Goal: Task Accomplishment & Management: Use online tool/utility

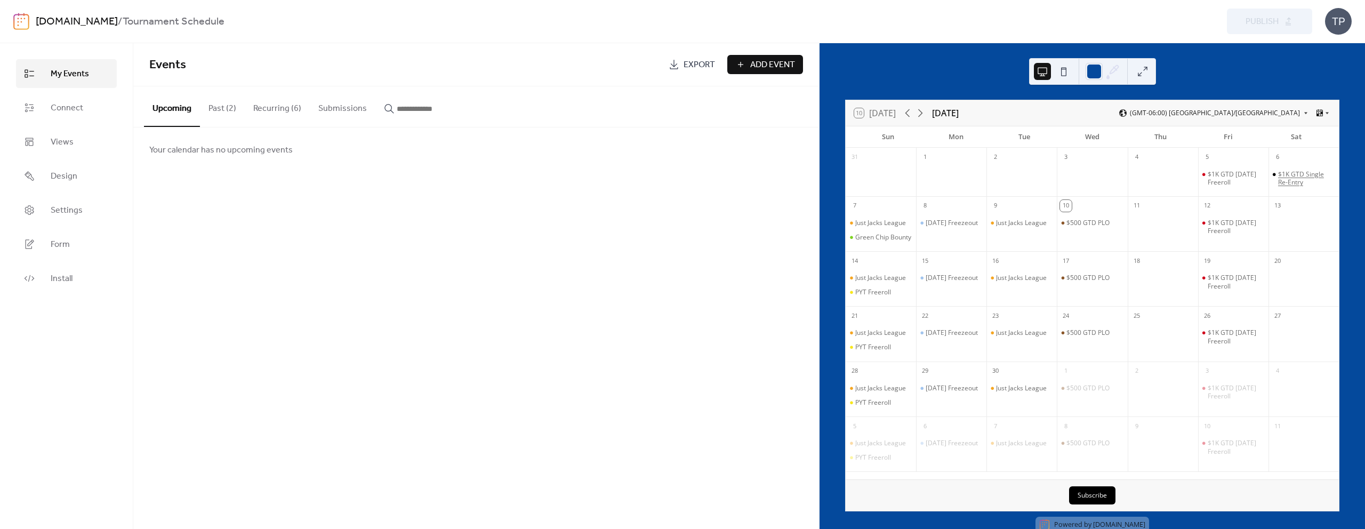
click at [1295, 174] on div "$1K GTD Single Re-Entry" at bounding box center [1306, 178] width 57 height 17
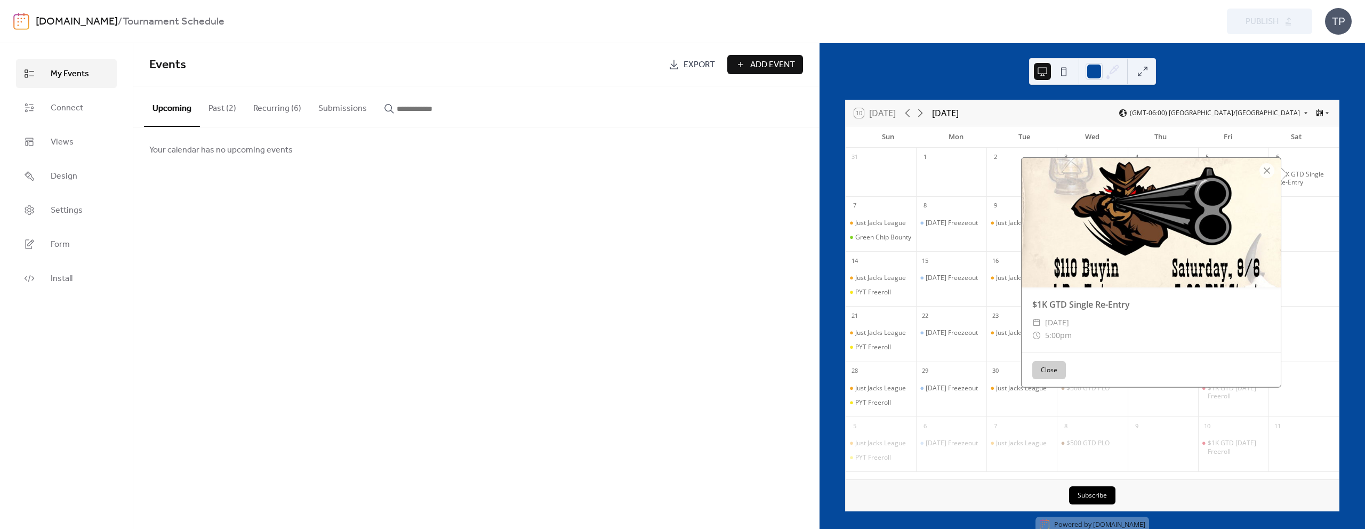
click at [1055, 367] on button "Close" at bounding box center [1049, 370] width 34 height 18
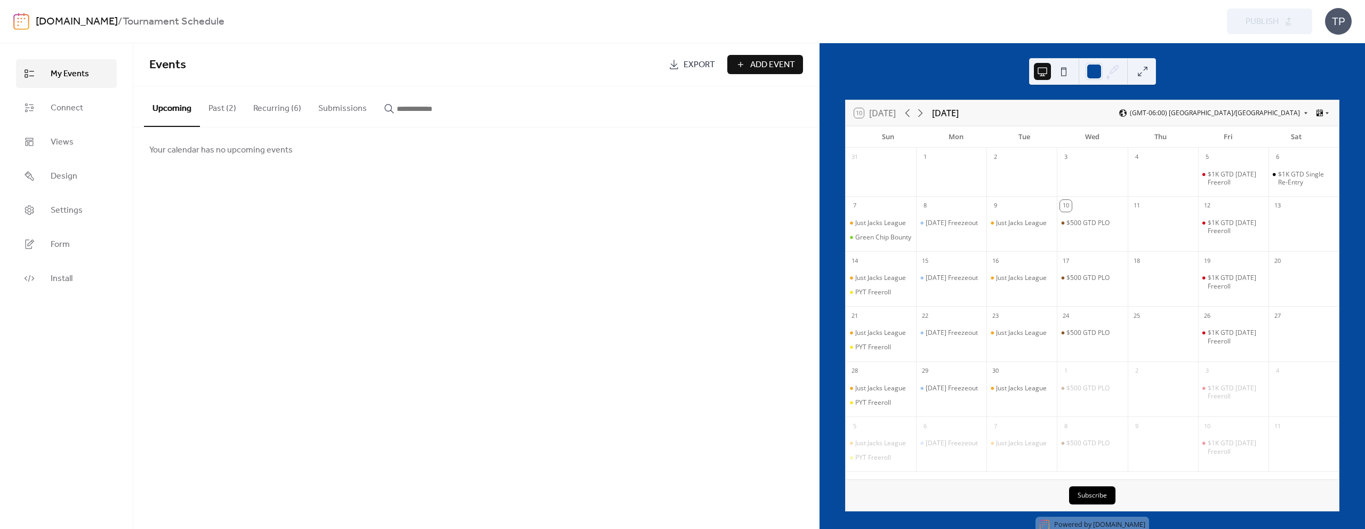
click at [220, 106] on button "Past (2)" at bounding box center [222, 105] width 45 height 39
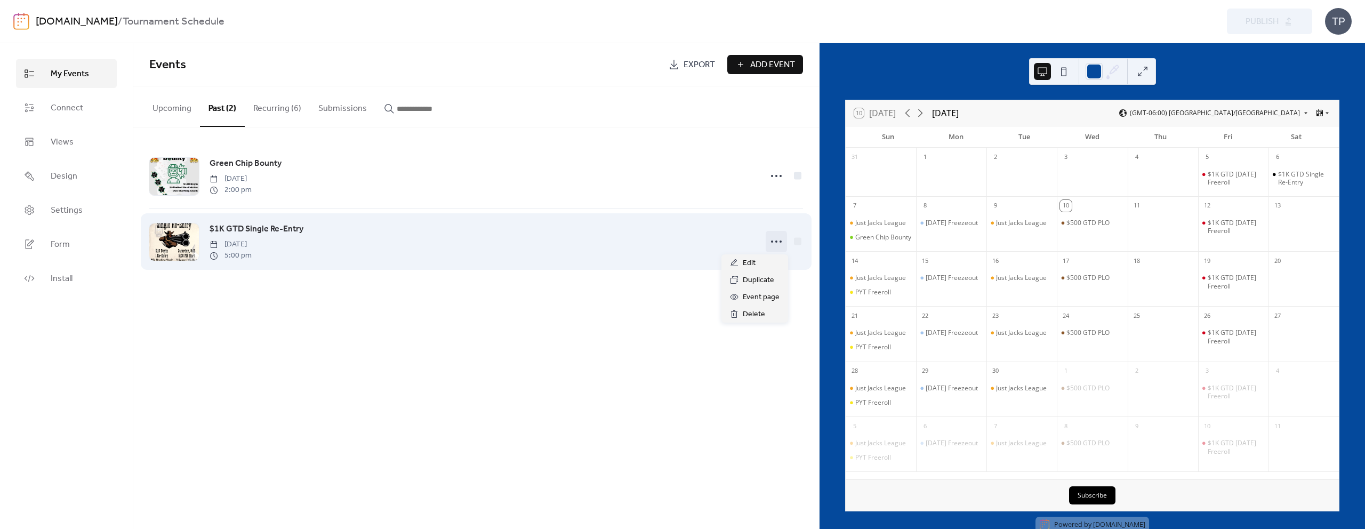
click at [771, 239] on icon at bounding box center [776, 241] width 17 height 17
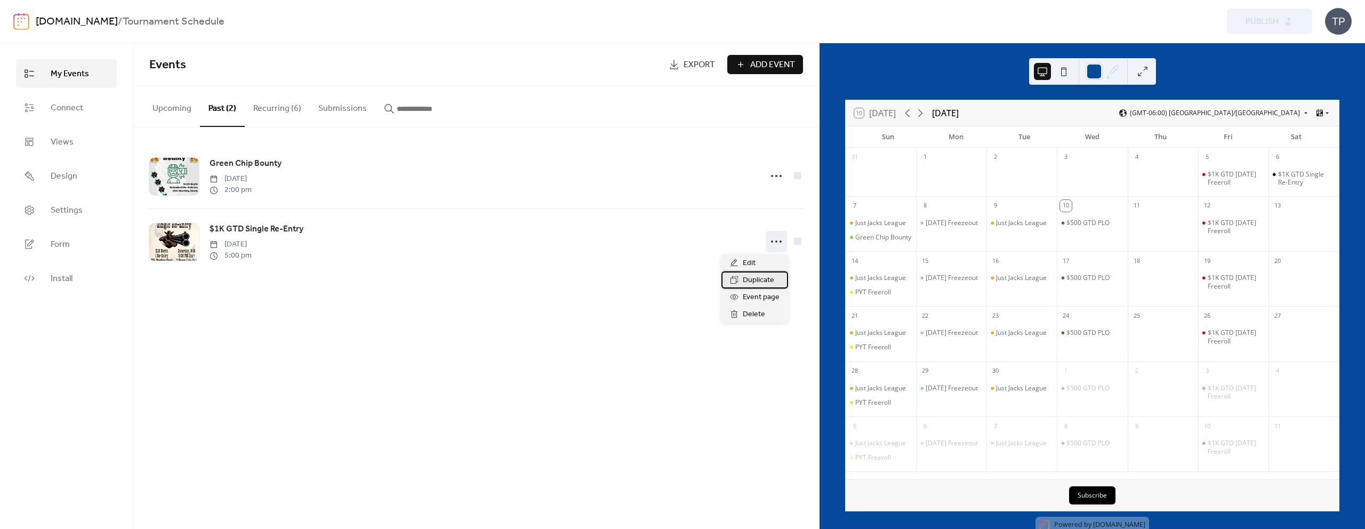
click at [751, 275] on span "Duplicate" at bounding box center [758, 280] width 31 height 13
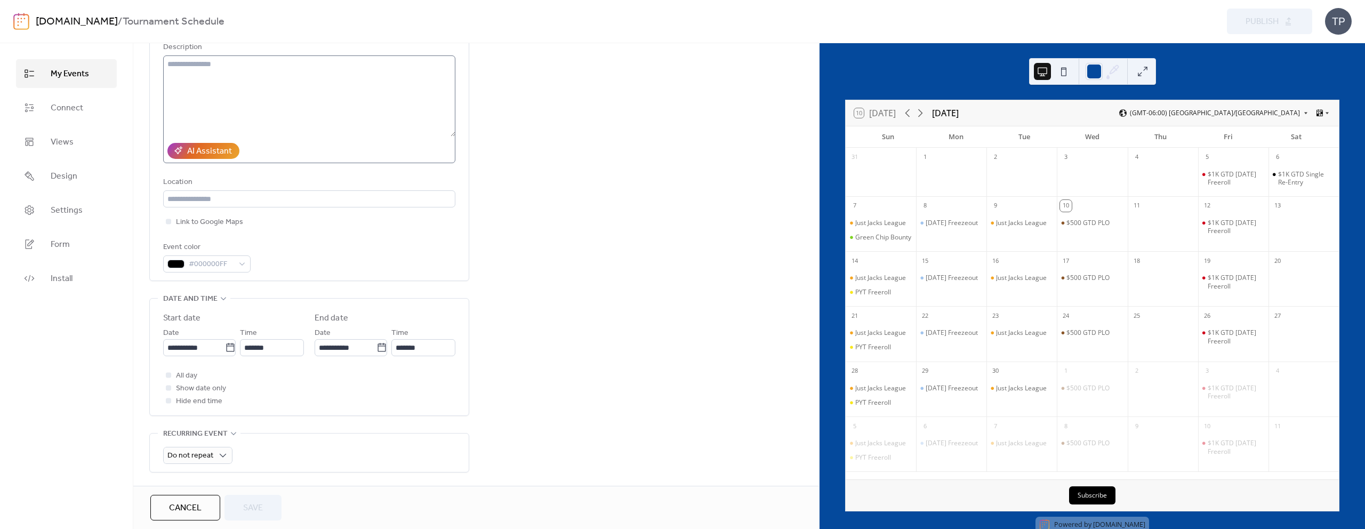
scroll to position [179, 0]
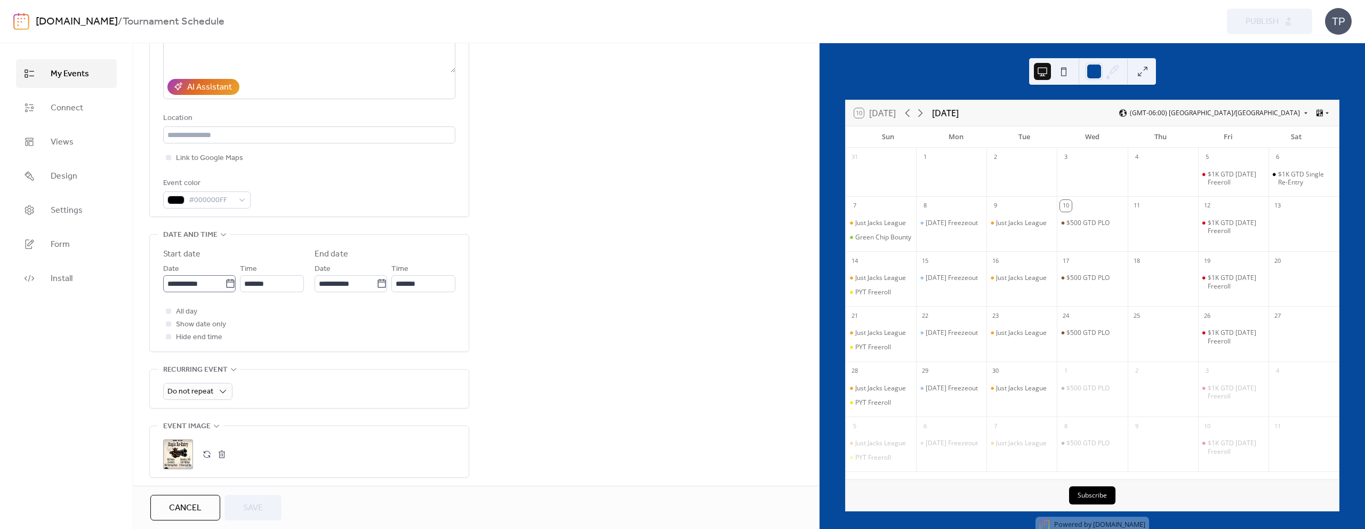
click at [226, 282] on icon at bounding box center [230, 283] width 8 height 9
click at [224, 282] on input "**********" at bounding box center [194, 283] width 62 height 17
click at [284, 364] on td "13" at bounding box center [284, 369] width 17 height 18
type input "**********"
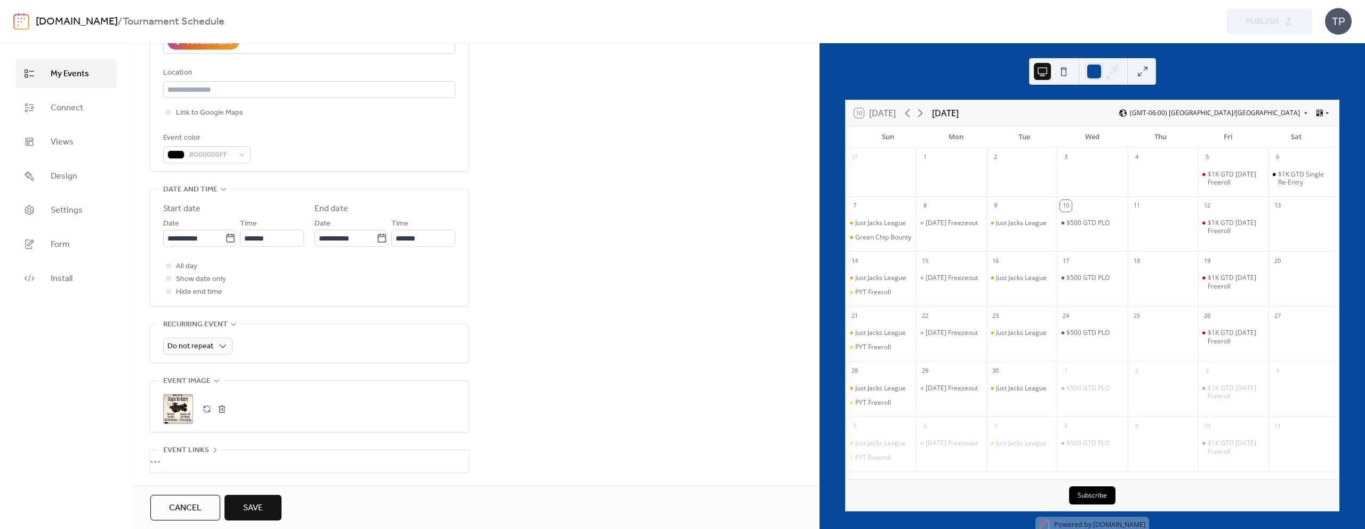
scroll to position [304, 0]
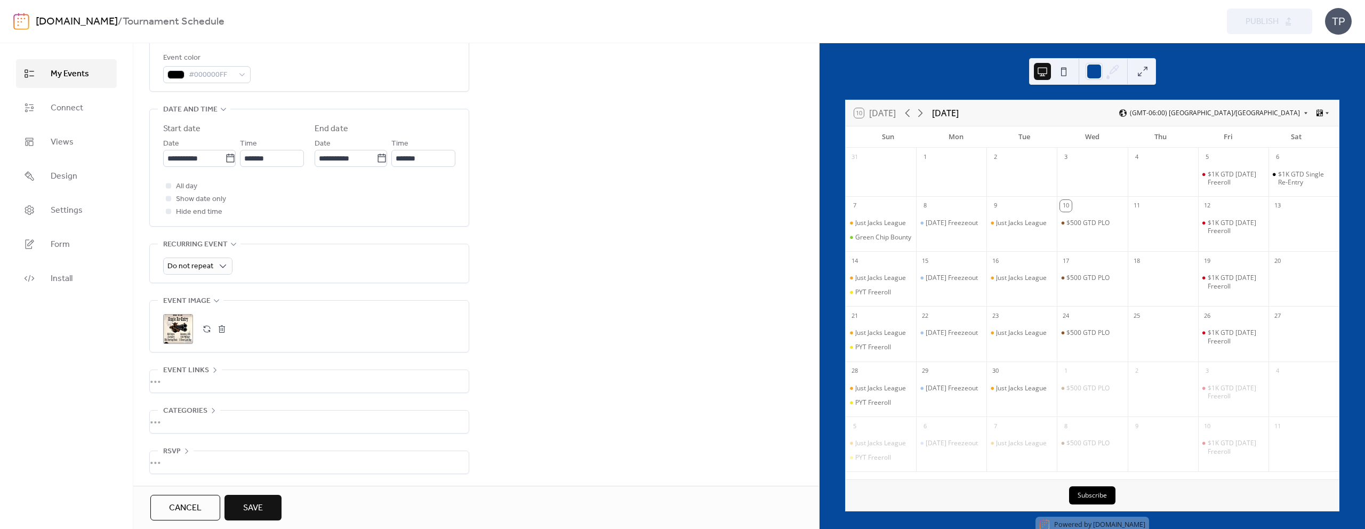
click at [257, 515] on span "Save" at bounding box center [253, 508] width 20 height 13
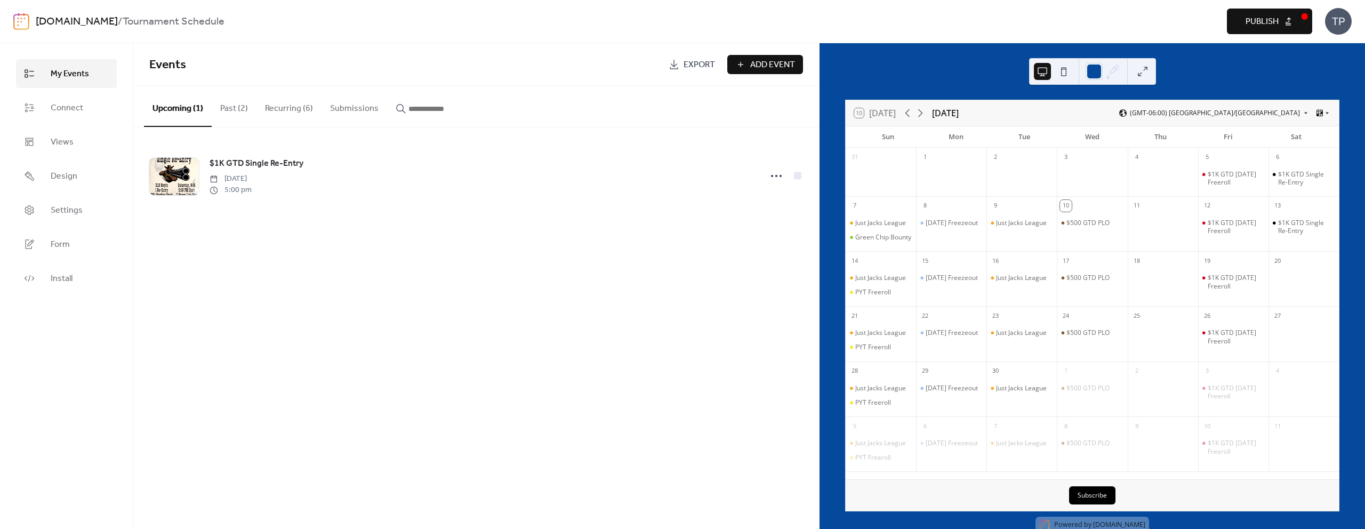
click at [300, 110] on button "Recurring (6)" at bounding box center [288, 105] width 65 height 39
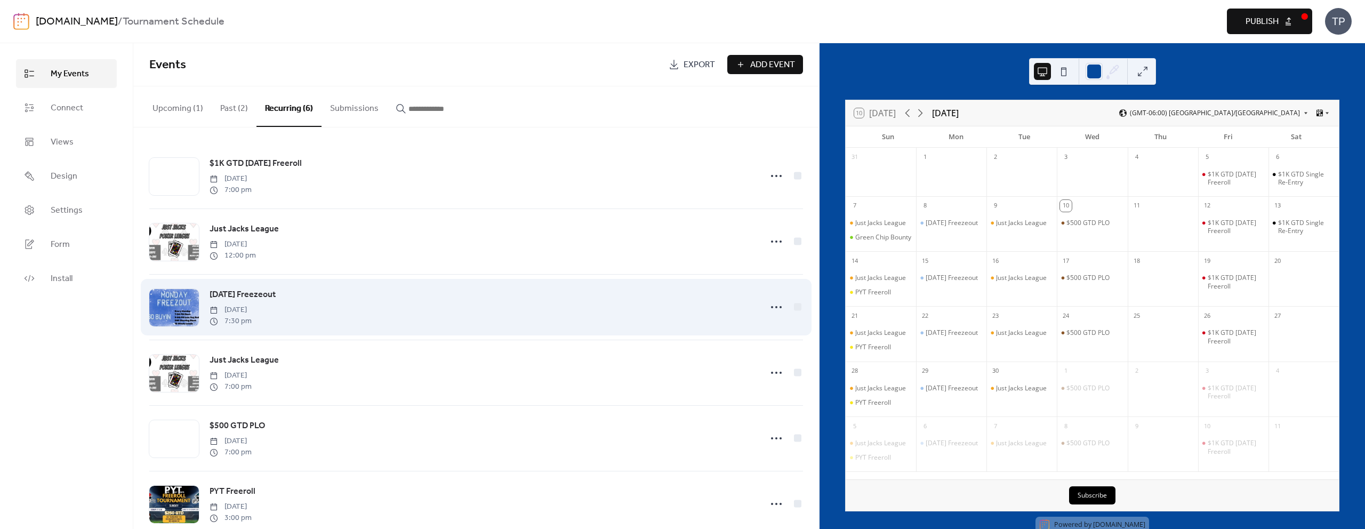
scroll to position [23, 0]
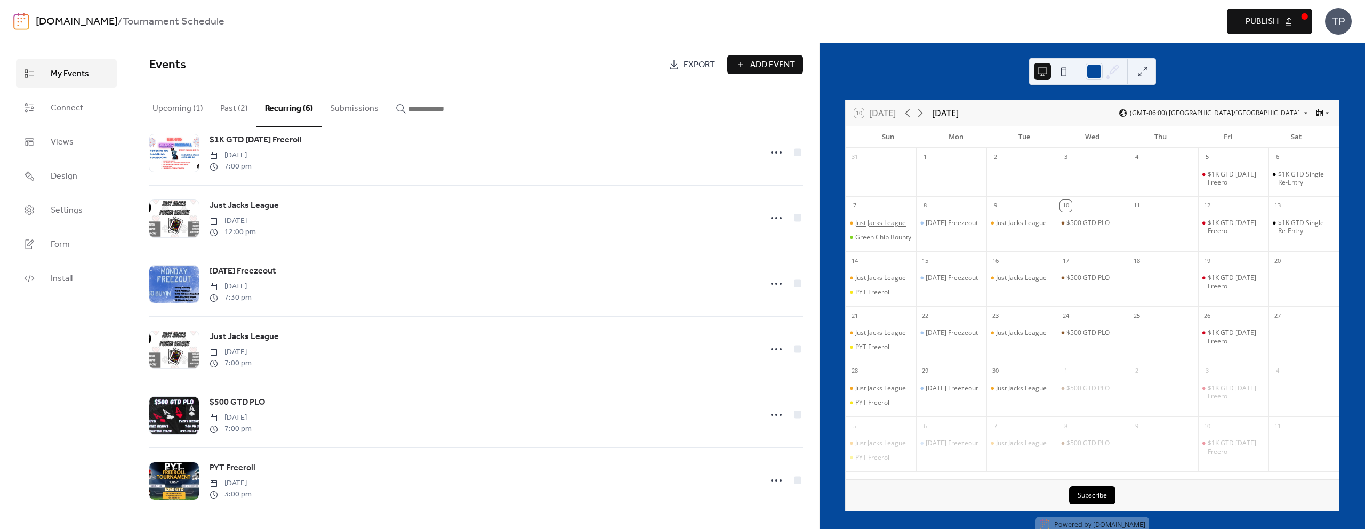
click at [892, 224] on div "Just Jacks League" at bounding box center [880, 223] width 51 height 9
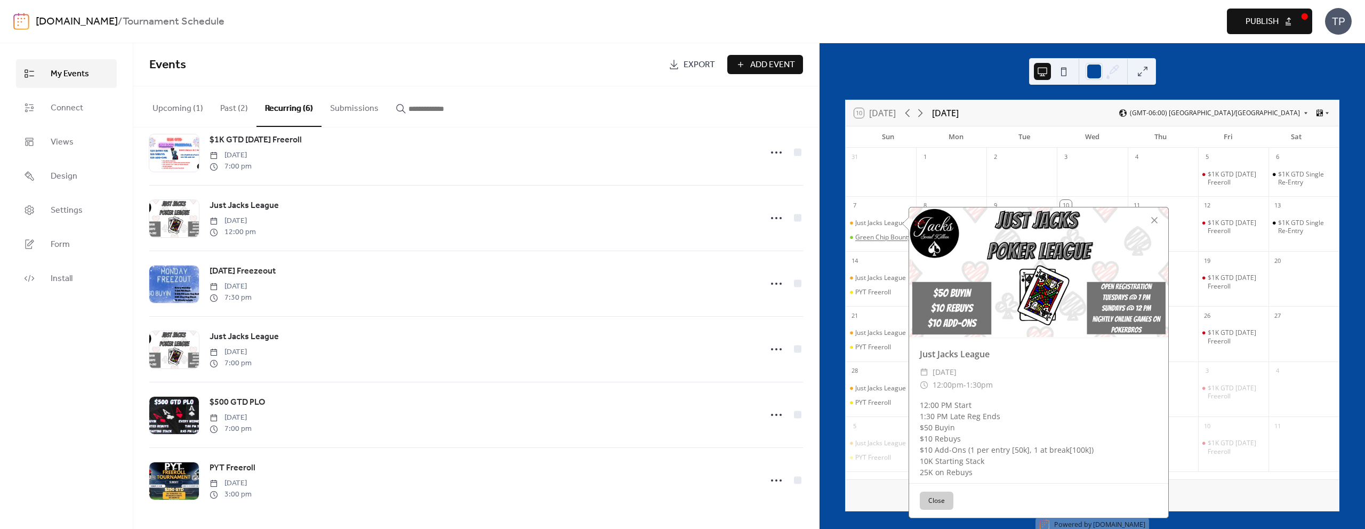
click at [881, 241] on div "Green Chip Bounty" at bounding box center [883, 237] width 56 height 9
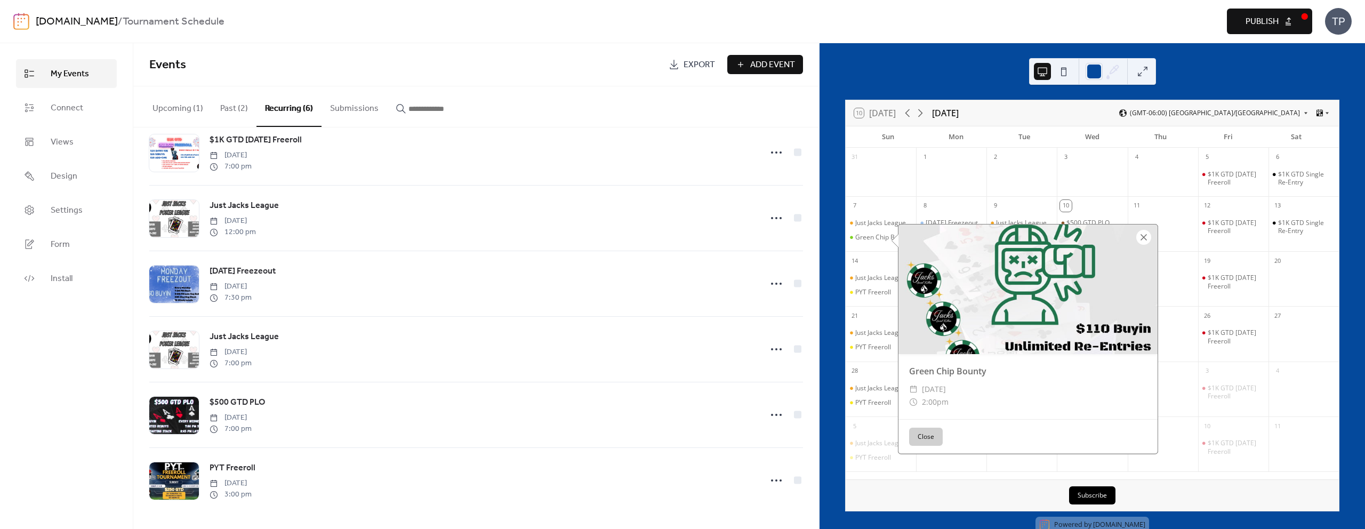
click at [1142, 234] on div at bounding box center [1143, 237] width 15 height 15
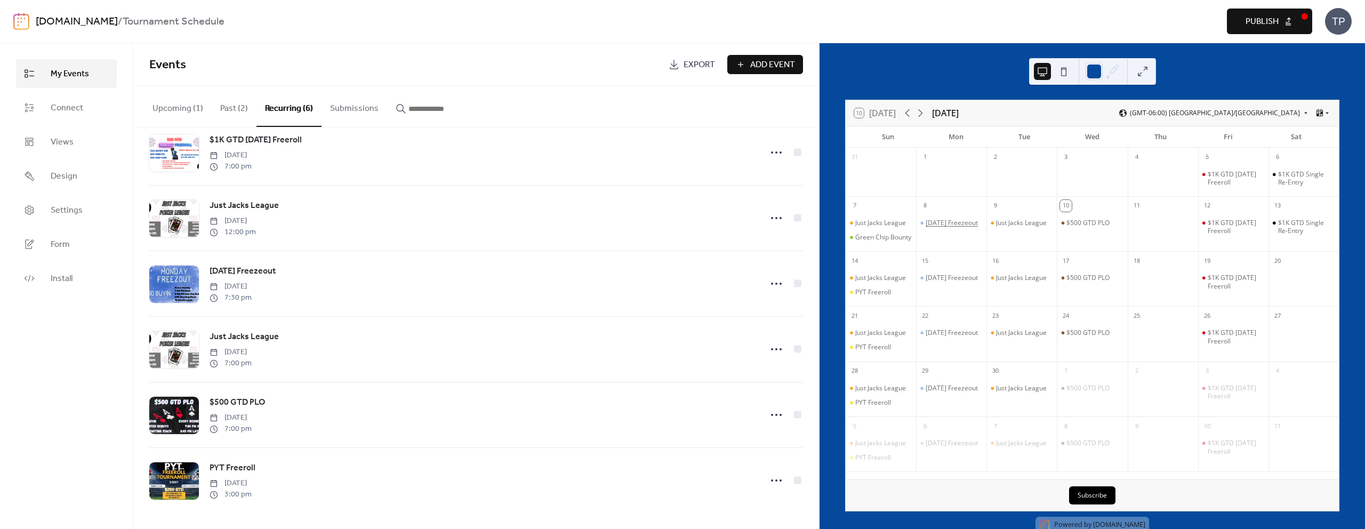
click at [931, 224] on div "[DATE] Freezeout" at bounding box center [952, 223] width 52 height 9
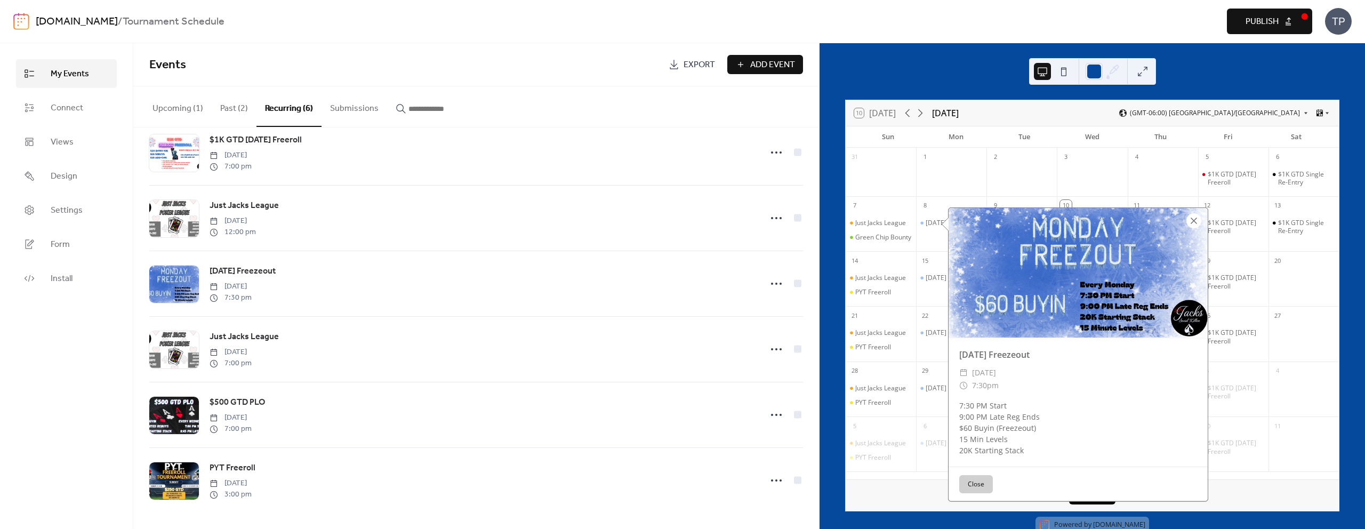
click at [1195, 220] on div at bounding box center [1193, 220] width 15 height 15
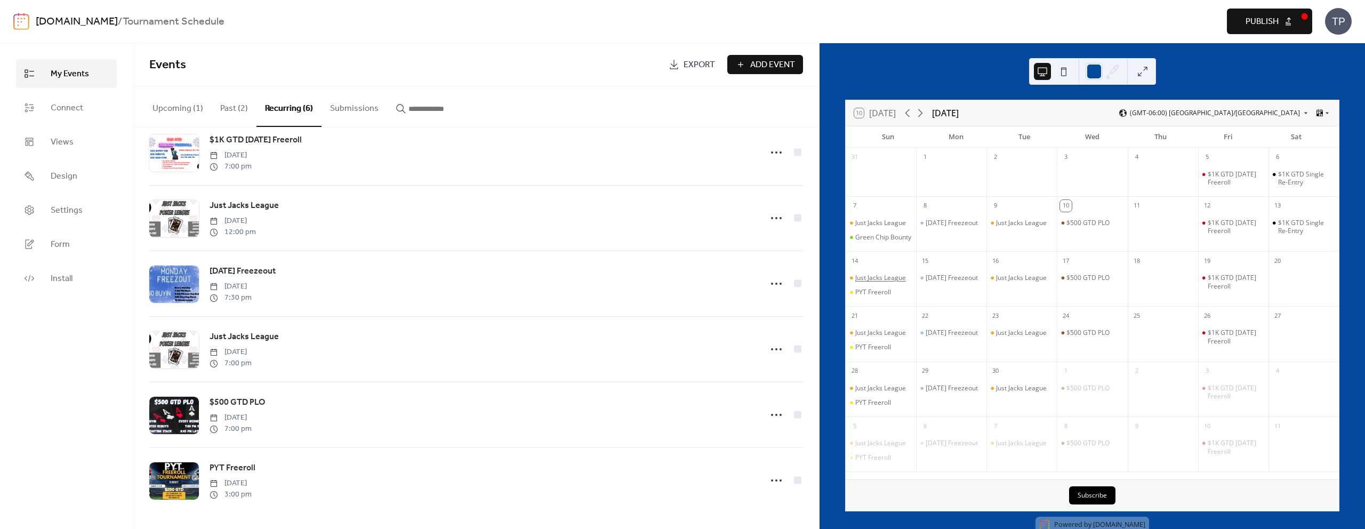
click at [900, 282] on div "Just Jacks League" at bounding box center [880, 278] width 51 height 9
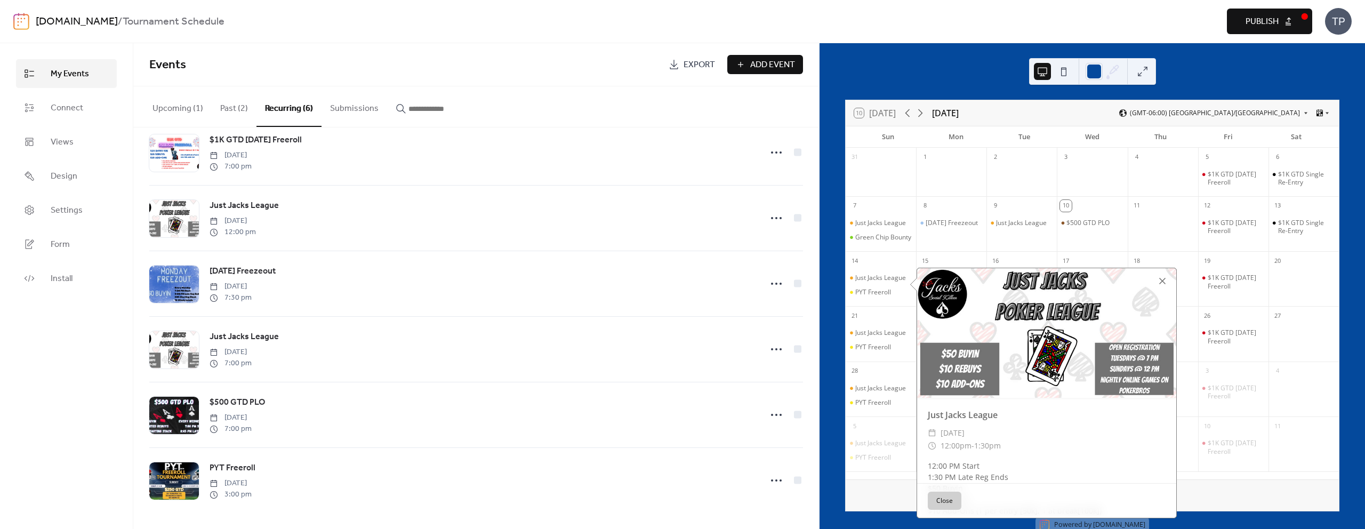
click at [1157, 279] on div at bounding box center [1162, 281] width 15 height 15
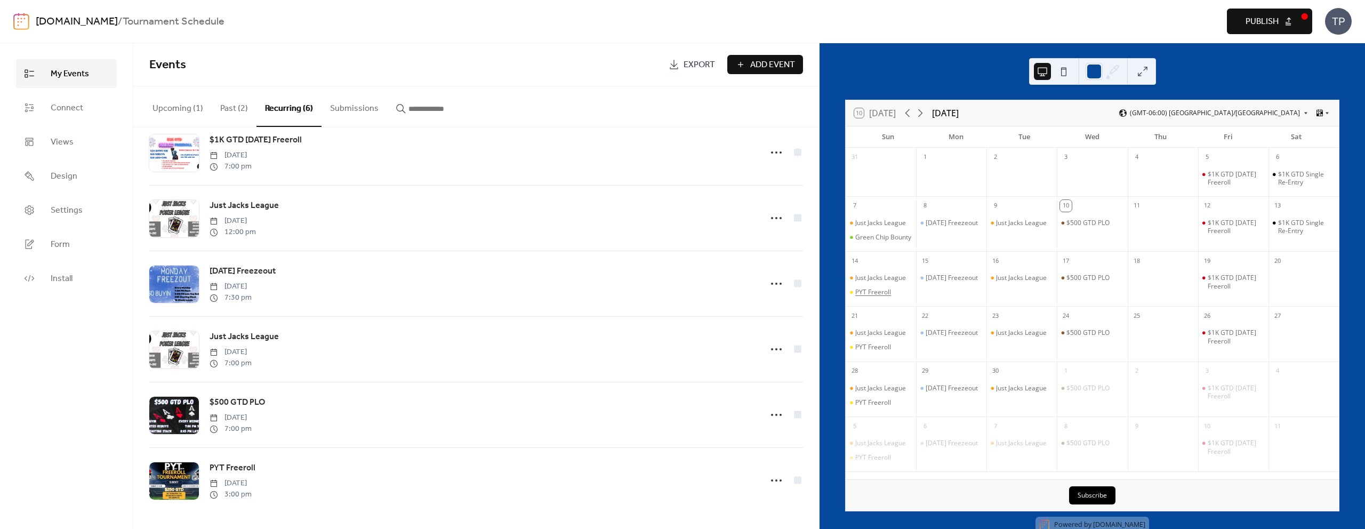
click at [891, 296] on div "PYT Freeroll" at bounding box center [873, 292] width 36 height 9
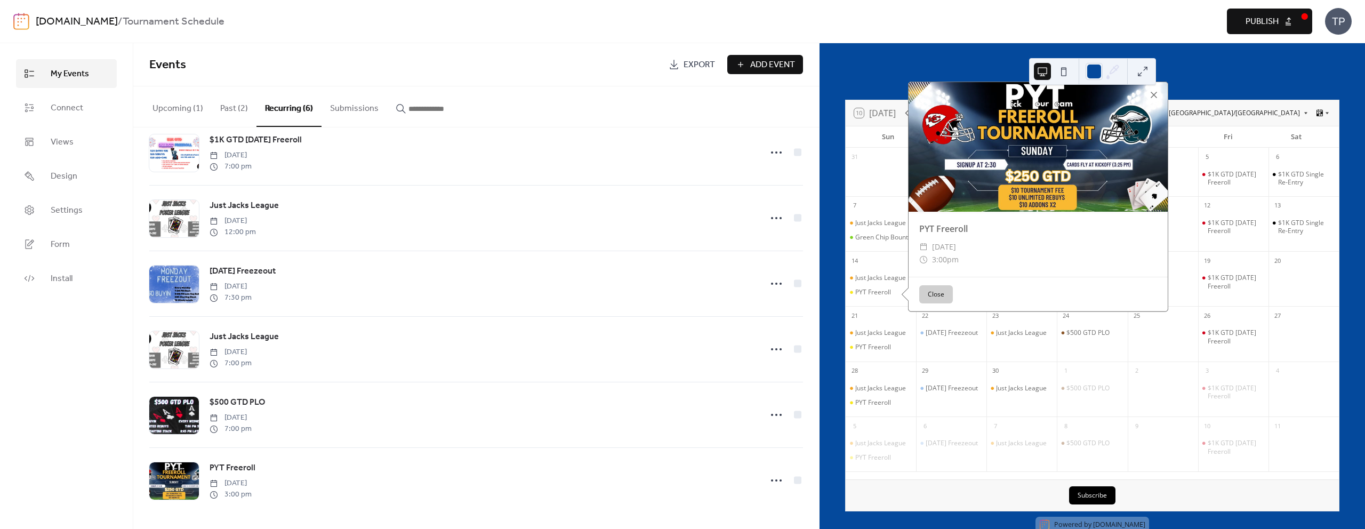
click at [1154, 102] on div at bounding box center [1153, 94] width 15 height 15
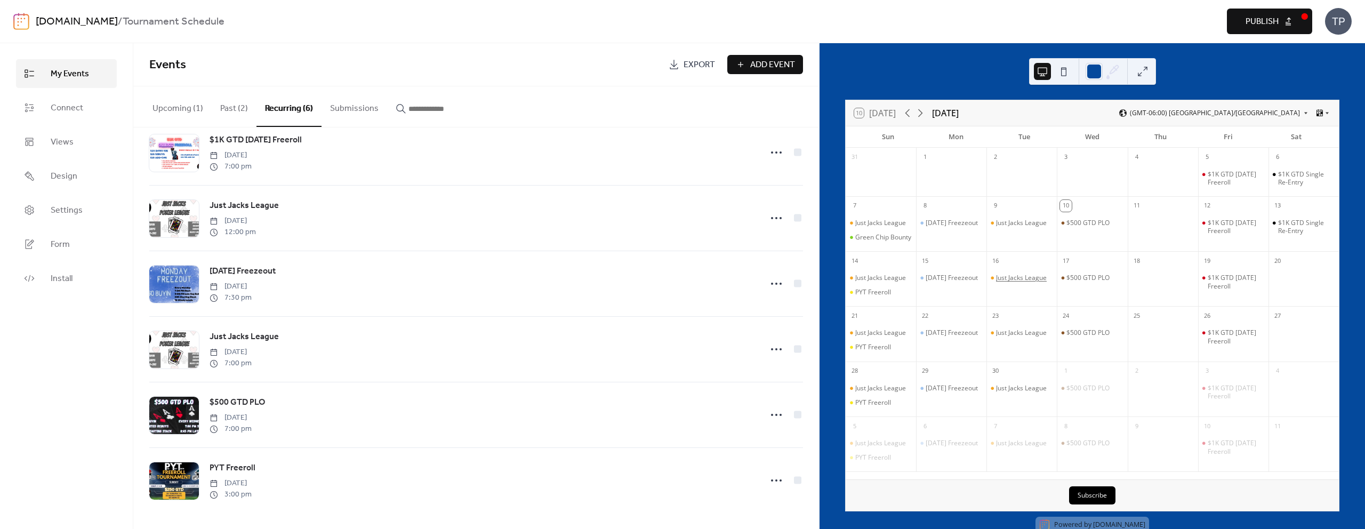
click at [1013, 282] on div "Just Jacks League" at bounding box center [1021, 278] width 51 height 9
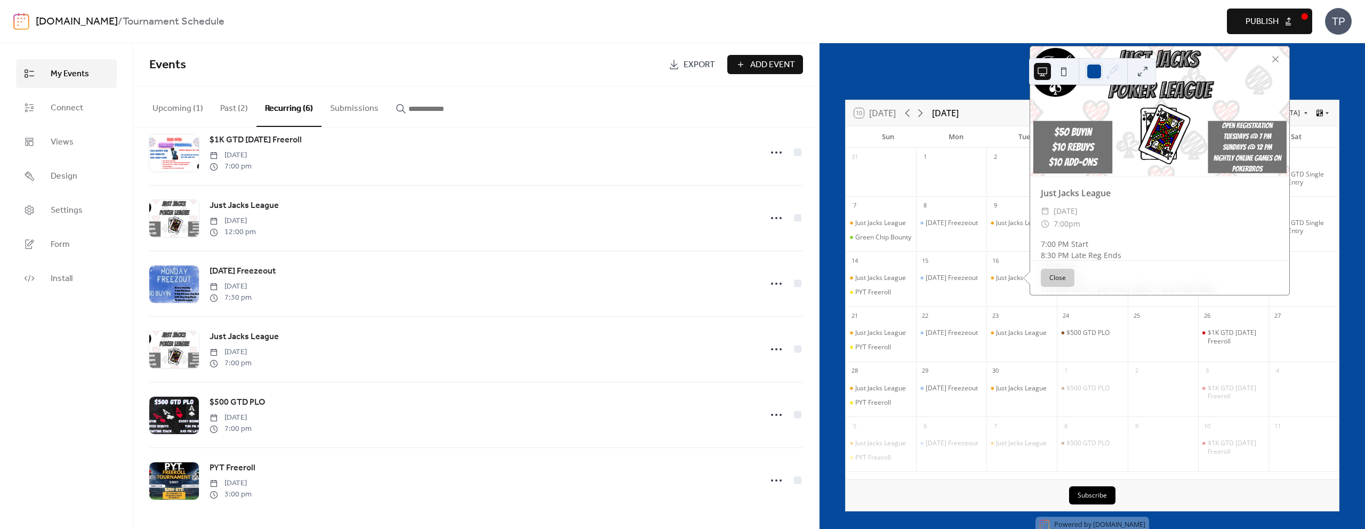
click at [1053, 279] on button "Close" at bounding box center [1058, 278] width 34 height 18
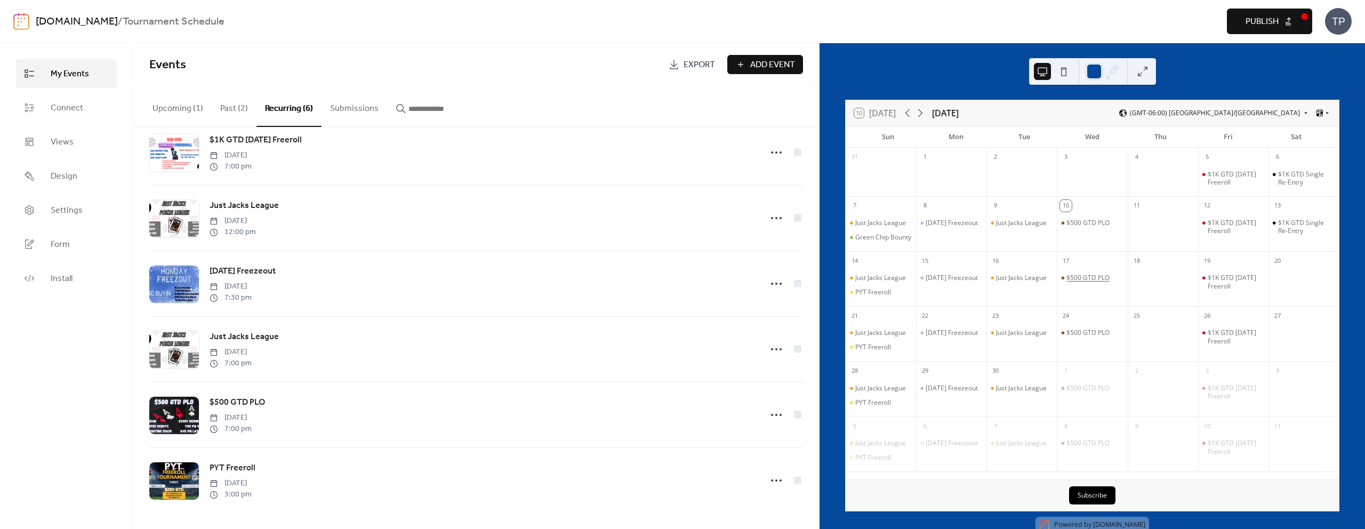
click at [1071, 282] on div "$500 GTD PLO" at bounding box center [1087, 278] width 43 height 9
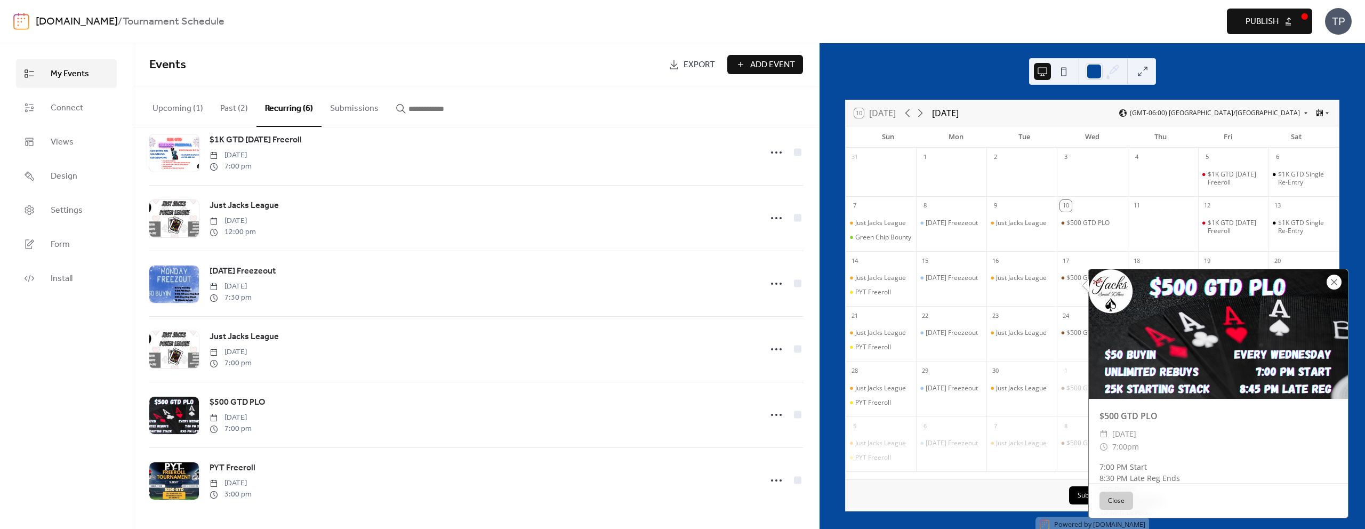
click at [1337, 283] on div at bounding box center [1334, 282] width 15 height 15
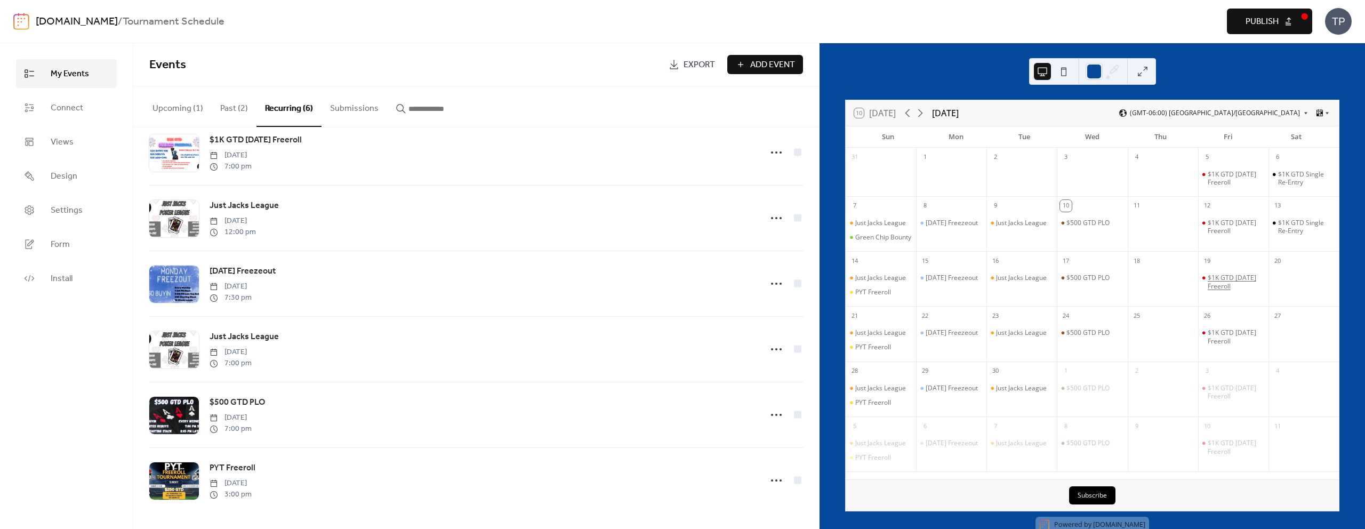
click at [1221, 290] on div "$1K GTD [DATE] Freeroll" at bounding box center [1236, 282] width 57 height 17
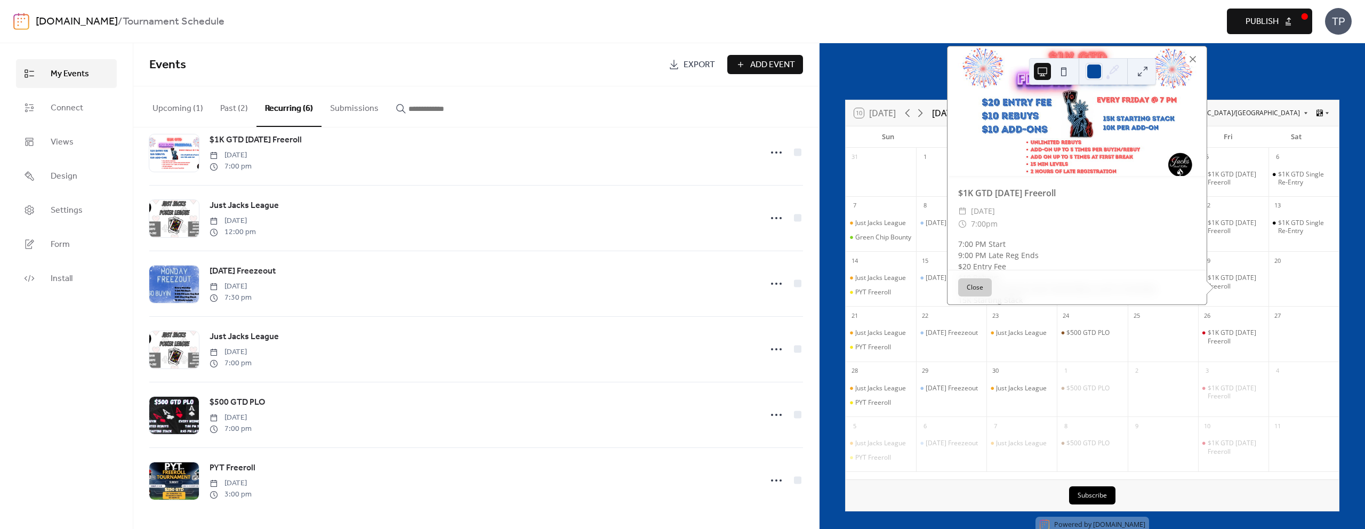
click at [1190, 65] on div at bounding box center [1192, 59] width 15 height 15
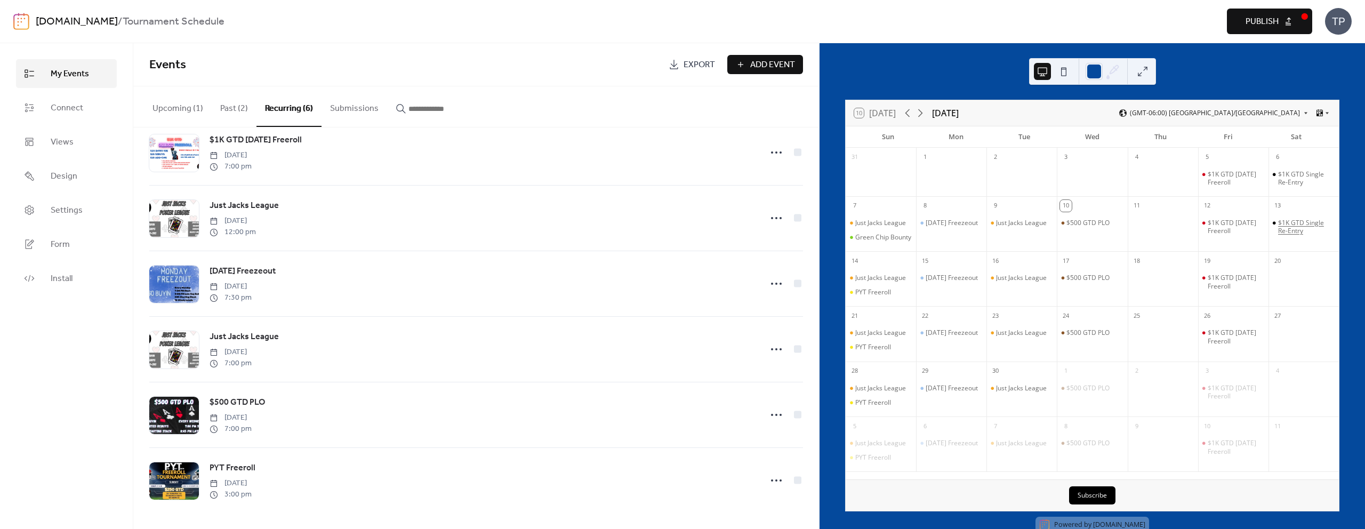
click at [1278, 228] on div "$1K GTD Single Re-Entry" at bounding box center [1306, 227] width 57 height 17
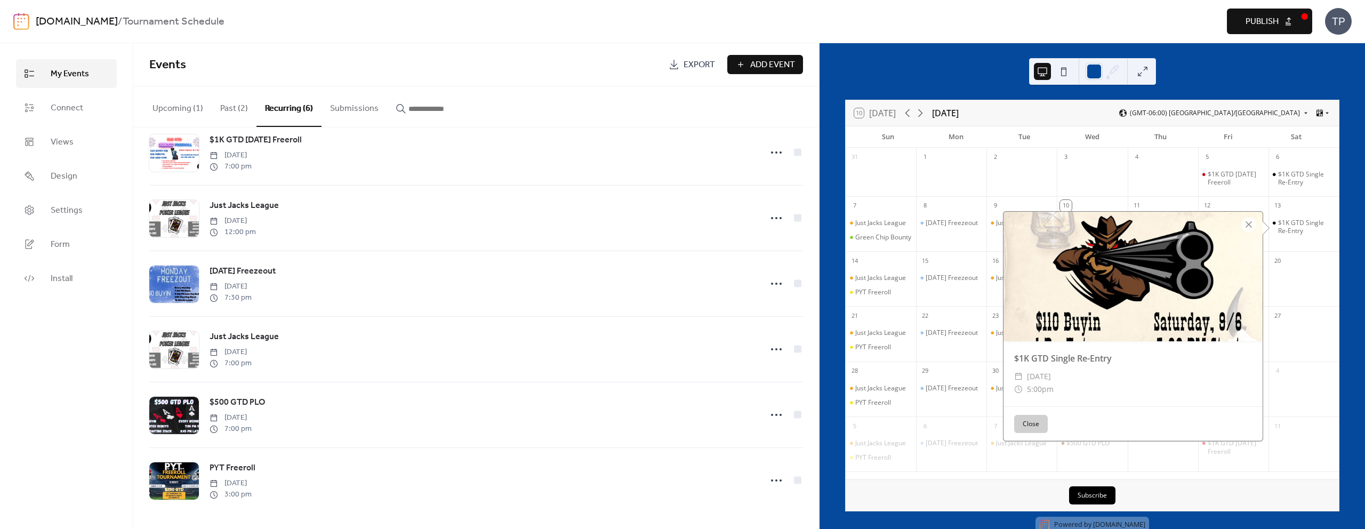
click at [1243, 222] on div at bounding box center [1248, 224] width 15 height 15
